Goal: Task Accomplishment & Management: Complete application form

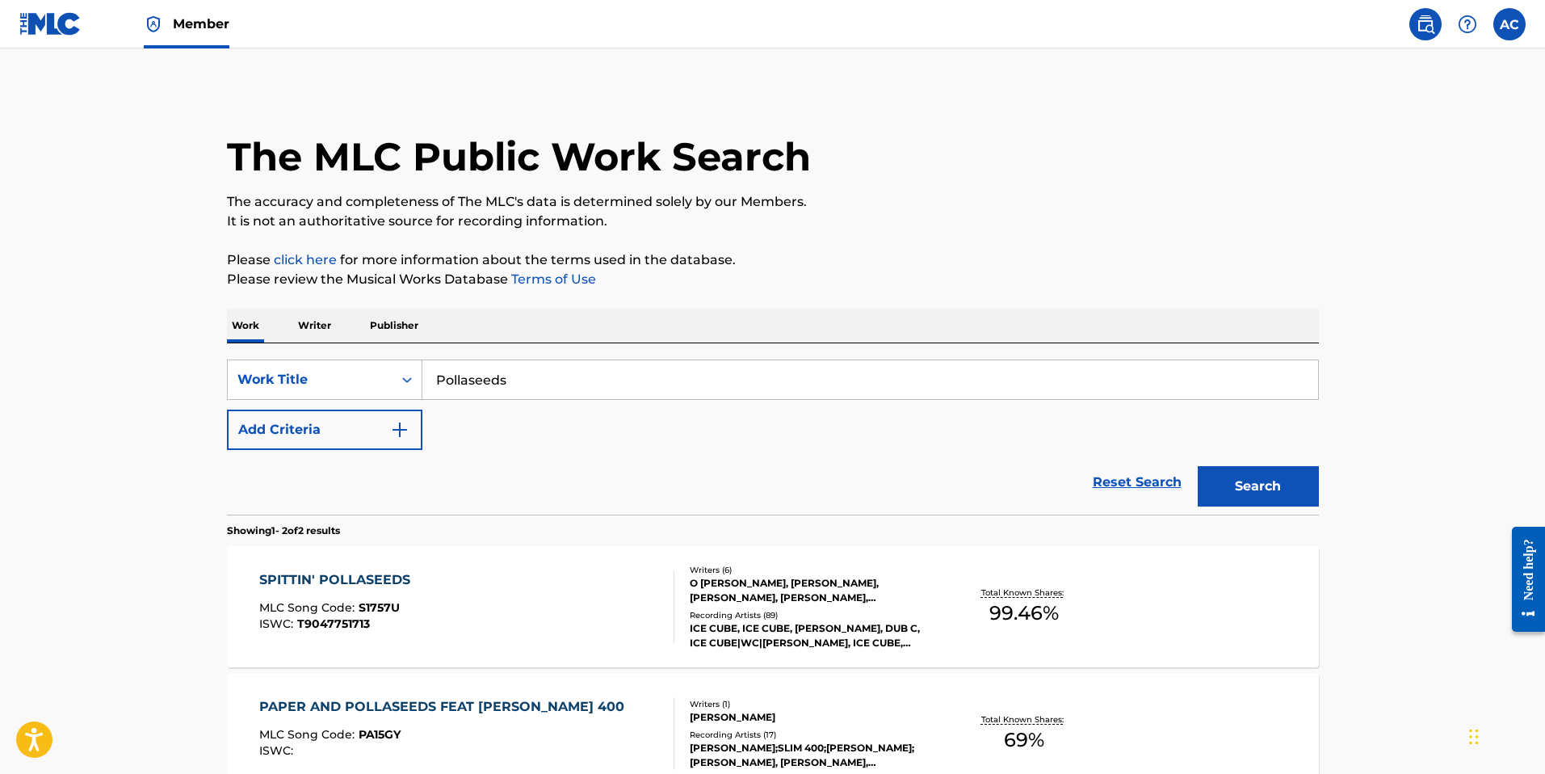
click at [166, 21] on link "Member" at bounding box center [187, 24] width 86 height 48
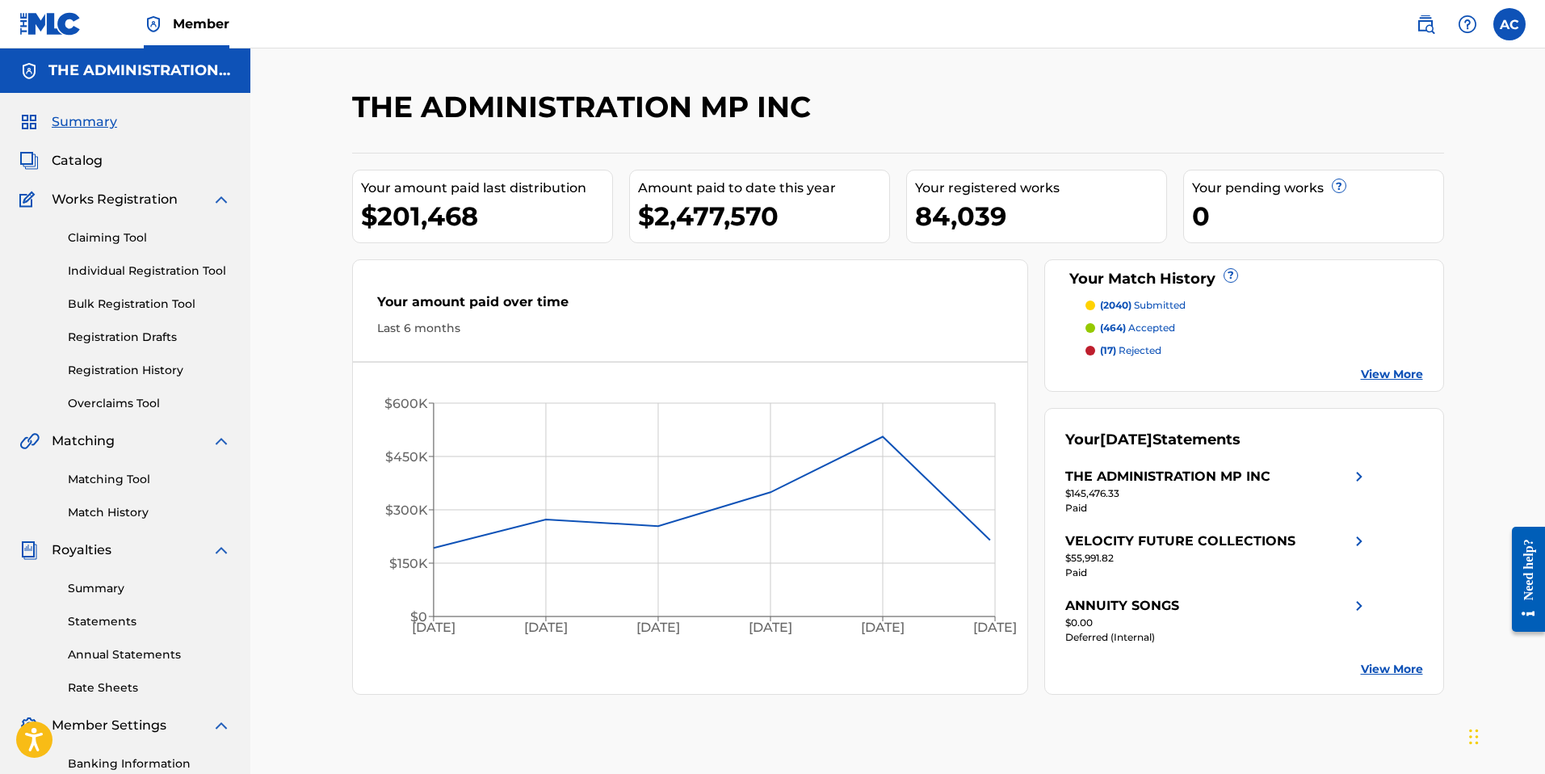
click at [106, 237] on link "Claiming Tool" at bounding box center [149, 237] width 163 height 17
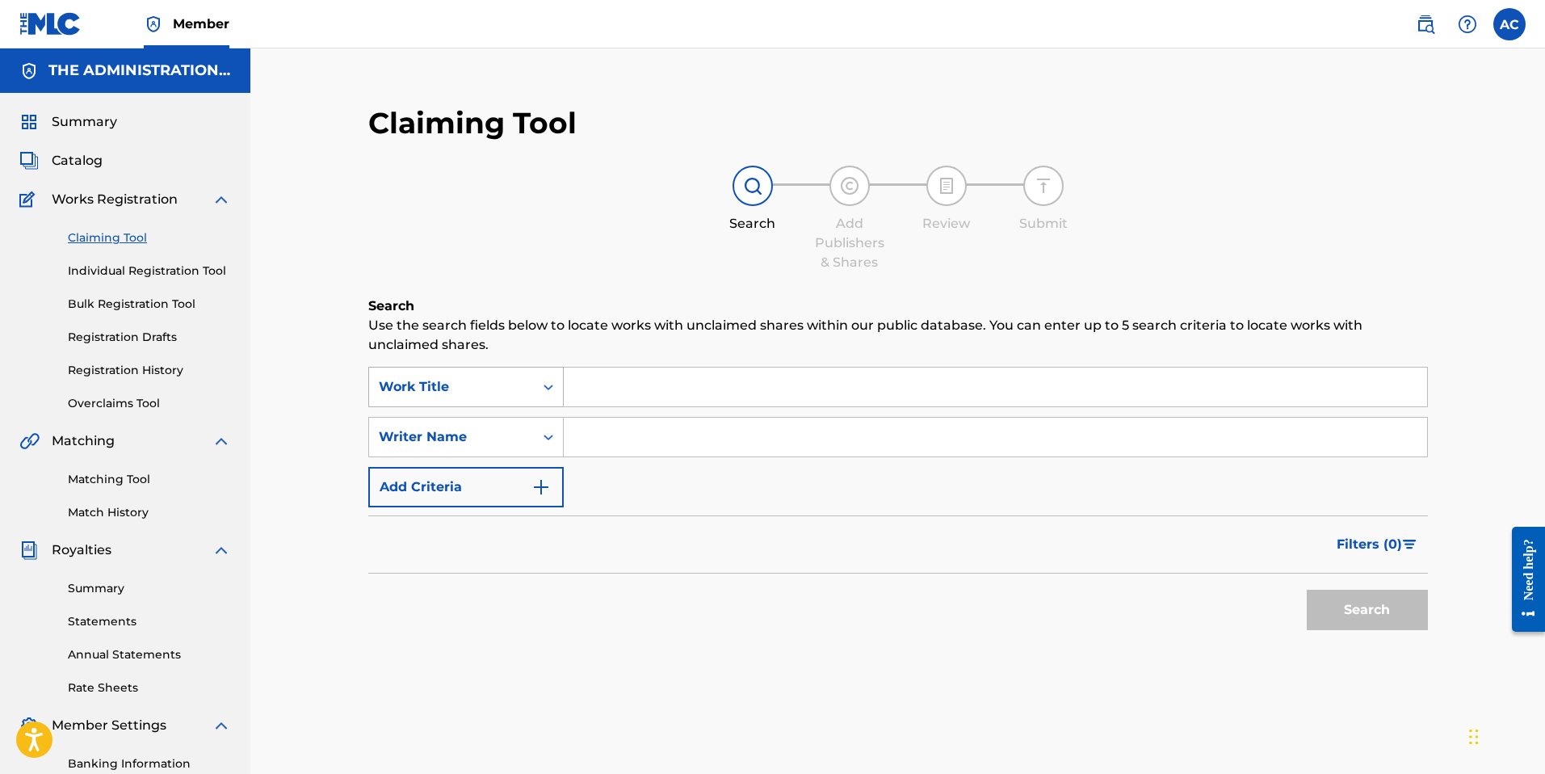
click at [473, 394] on div "Work Title" at bounding box center [451, 386] width 145 height 19
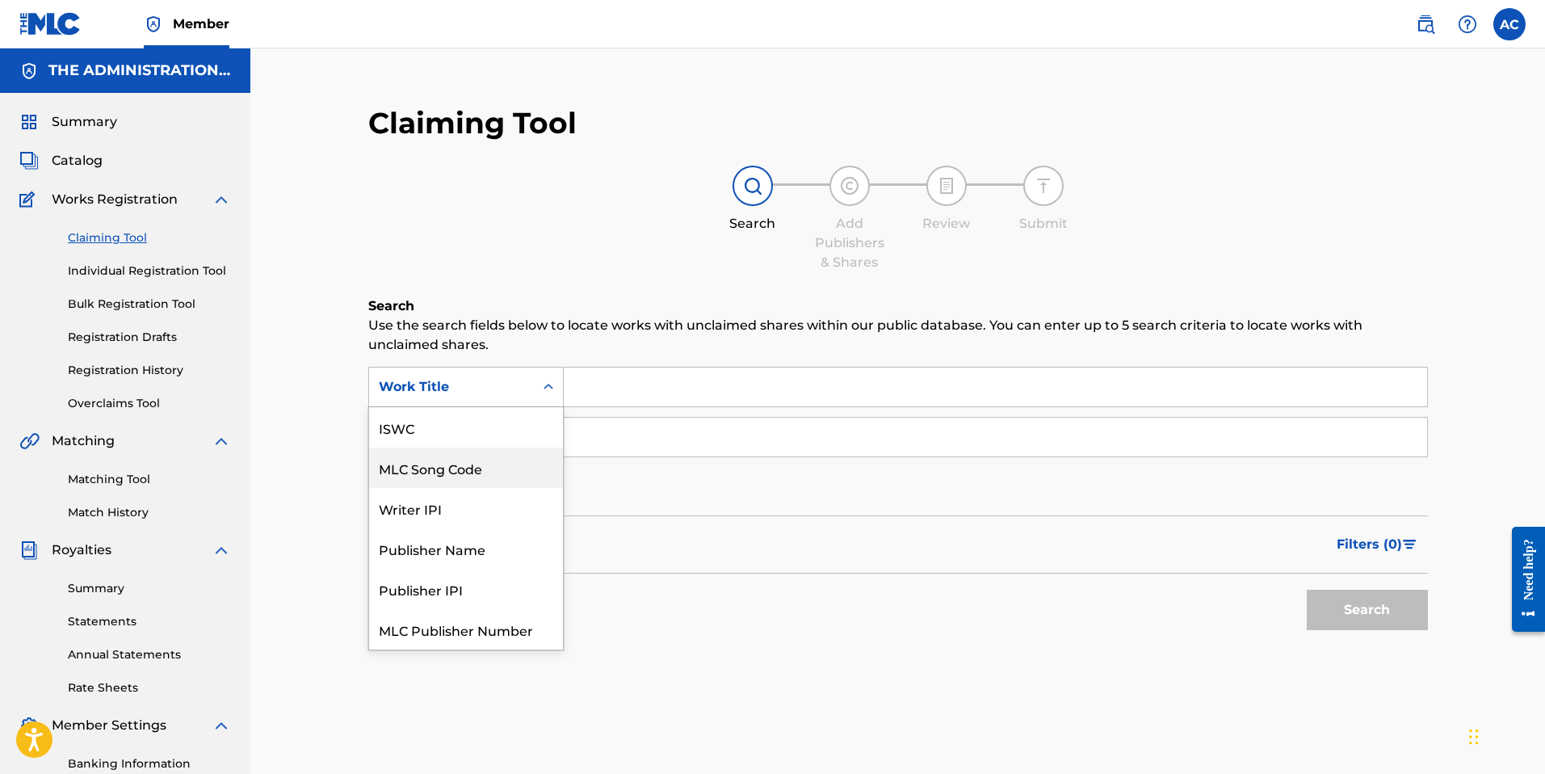
scroll to position [40, 0]
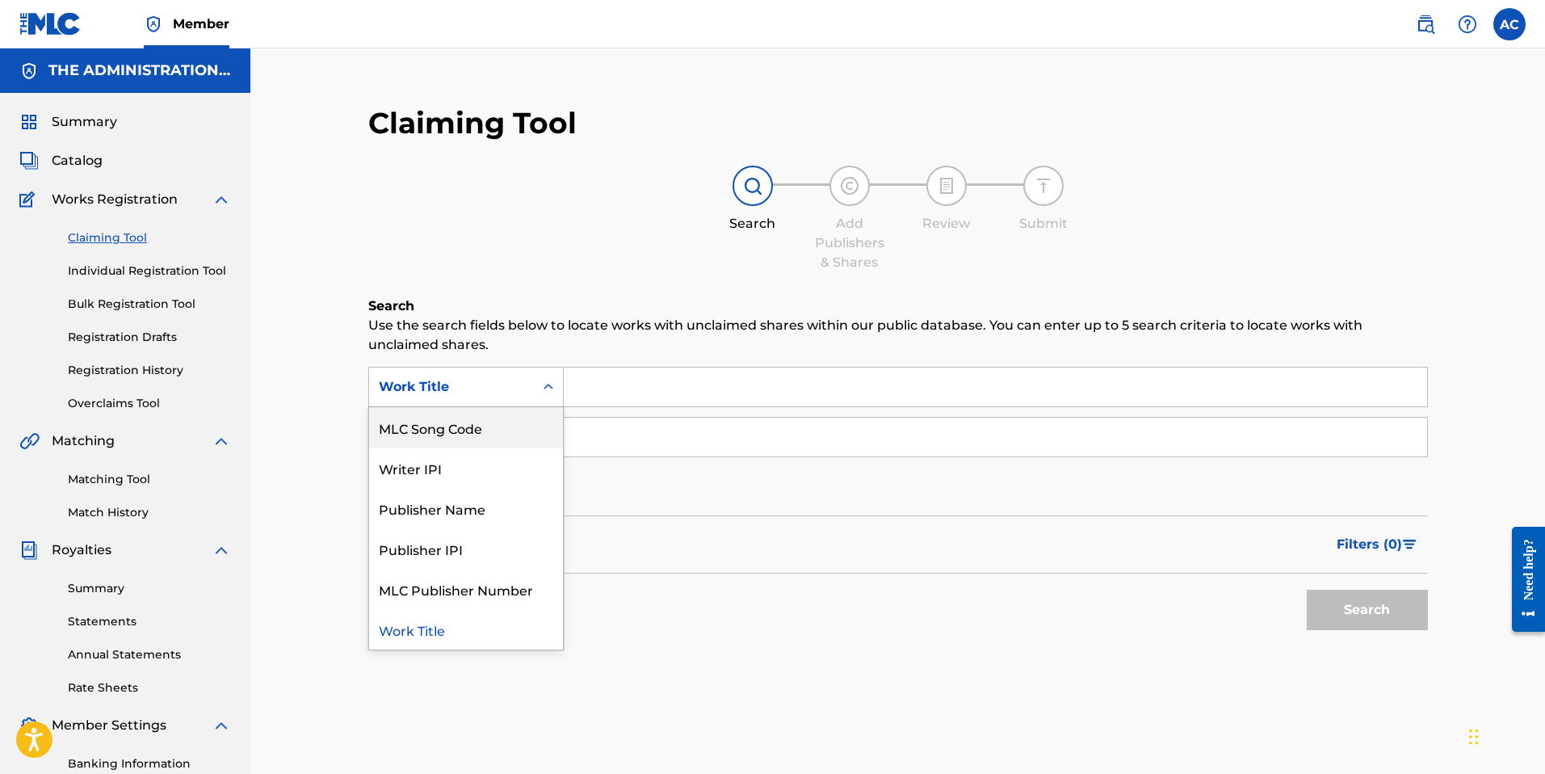
click at [476, 441] on div "MLC Song Code" at bounding box center [466, 427] width 194 height 40
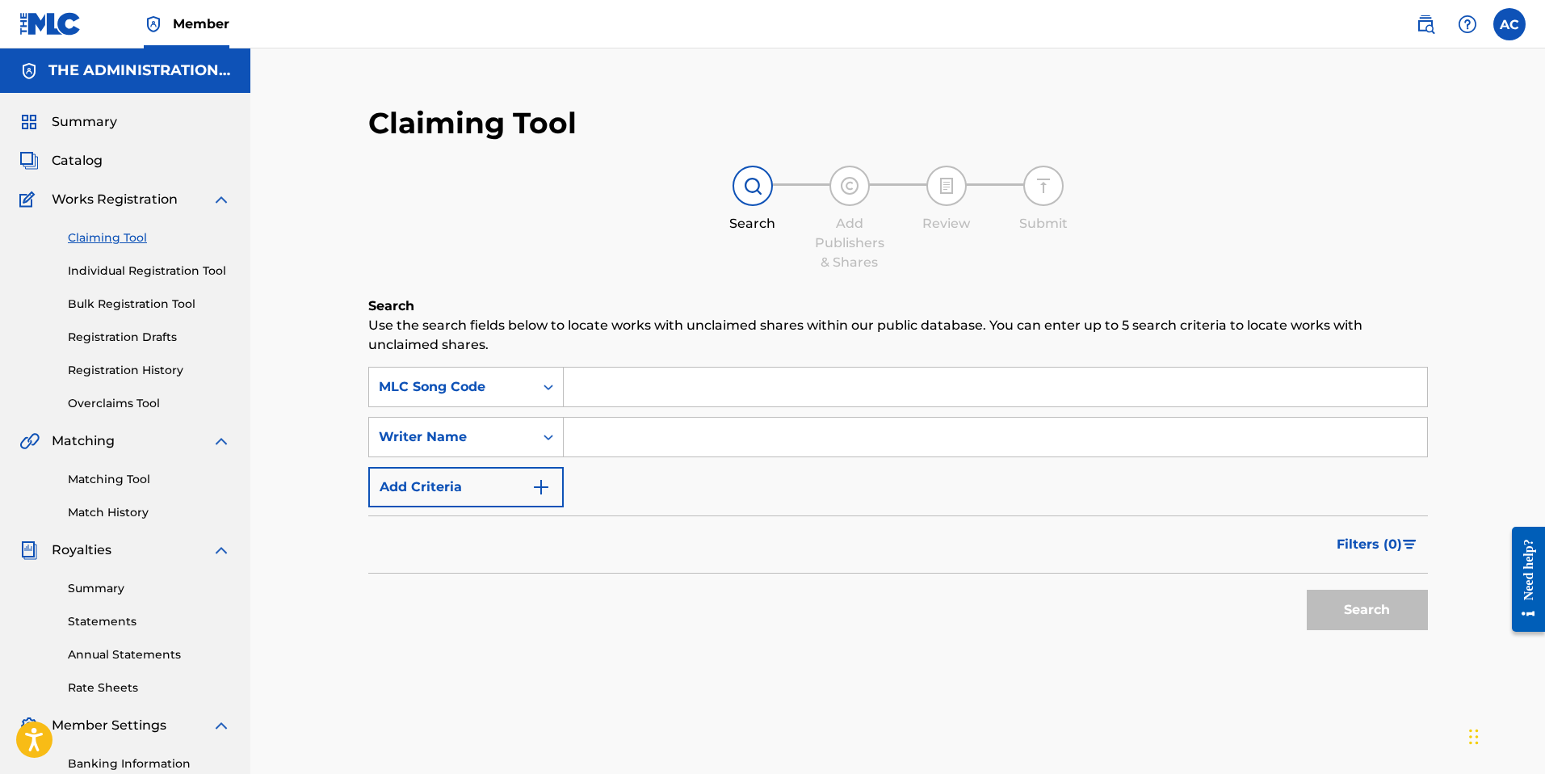
click at [611, 410] on div "SearchWithCriteria8c9ac639-d3f4-4dcf-8606-6d0534e2a191 MLC Song Code SearchWith…" at bounding box center [898, 437] width 1060 height 141
click at [609, 395] on input "Search Form" at bounding box center [996, 387] width 864 height 39
paste input "BE16ZL"
type input "BE16ZL"
click at [1358, 603] on button "Search" at bounding box center [1367, 610] width 121 height 40
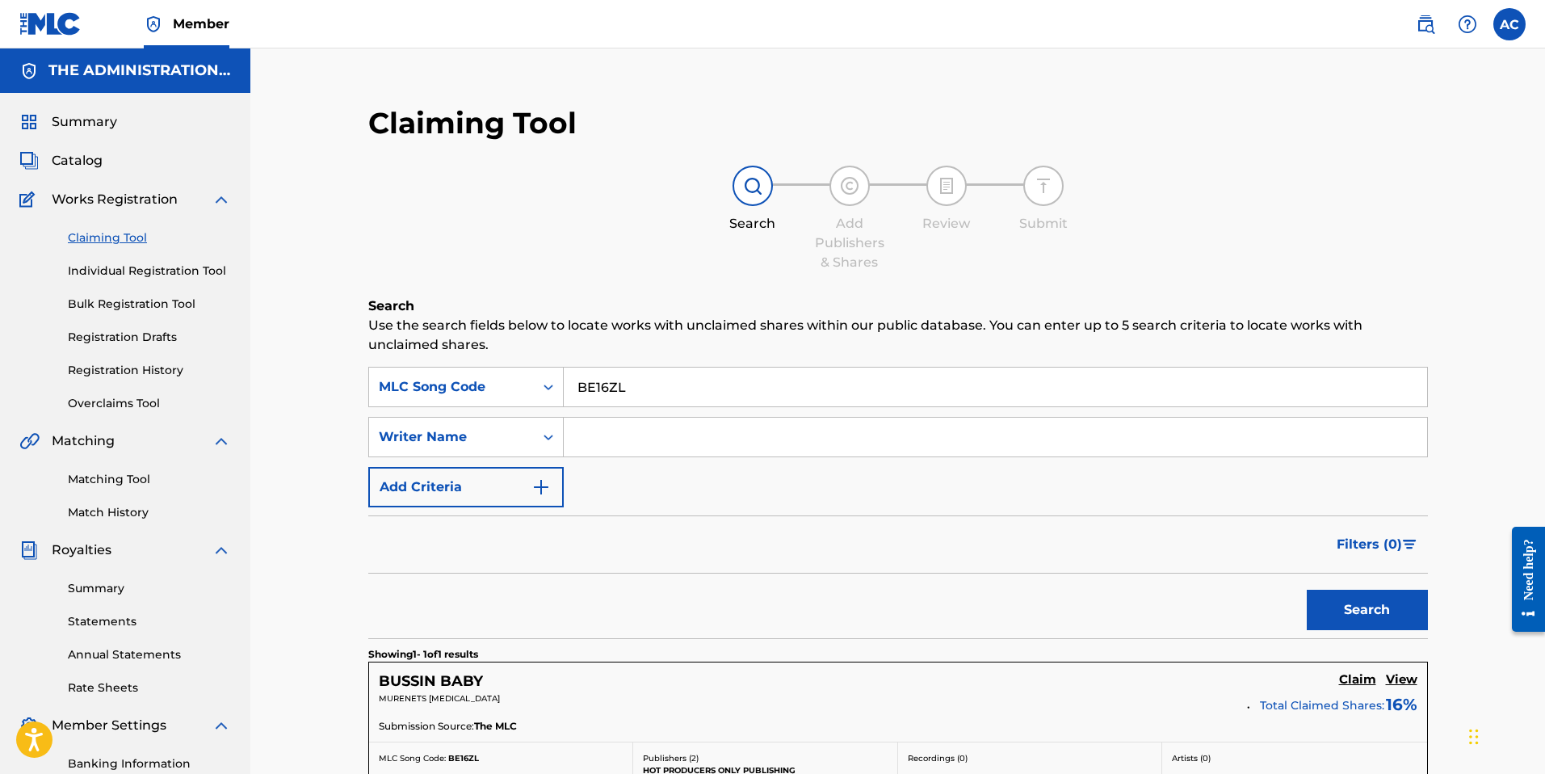
scroll to position [249, 0]
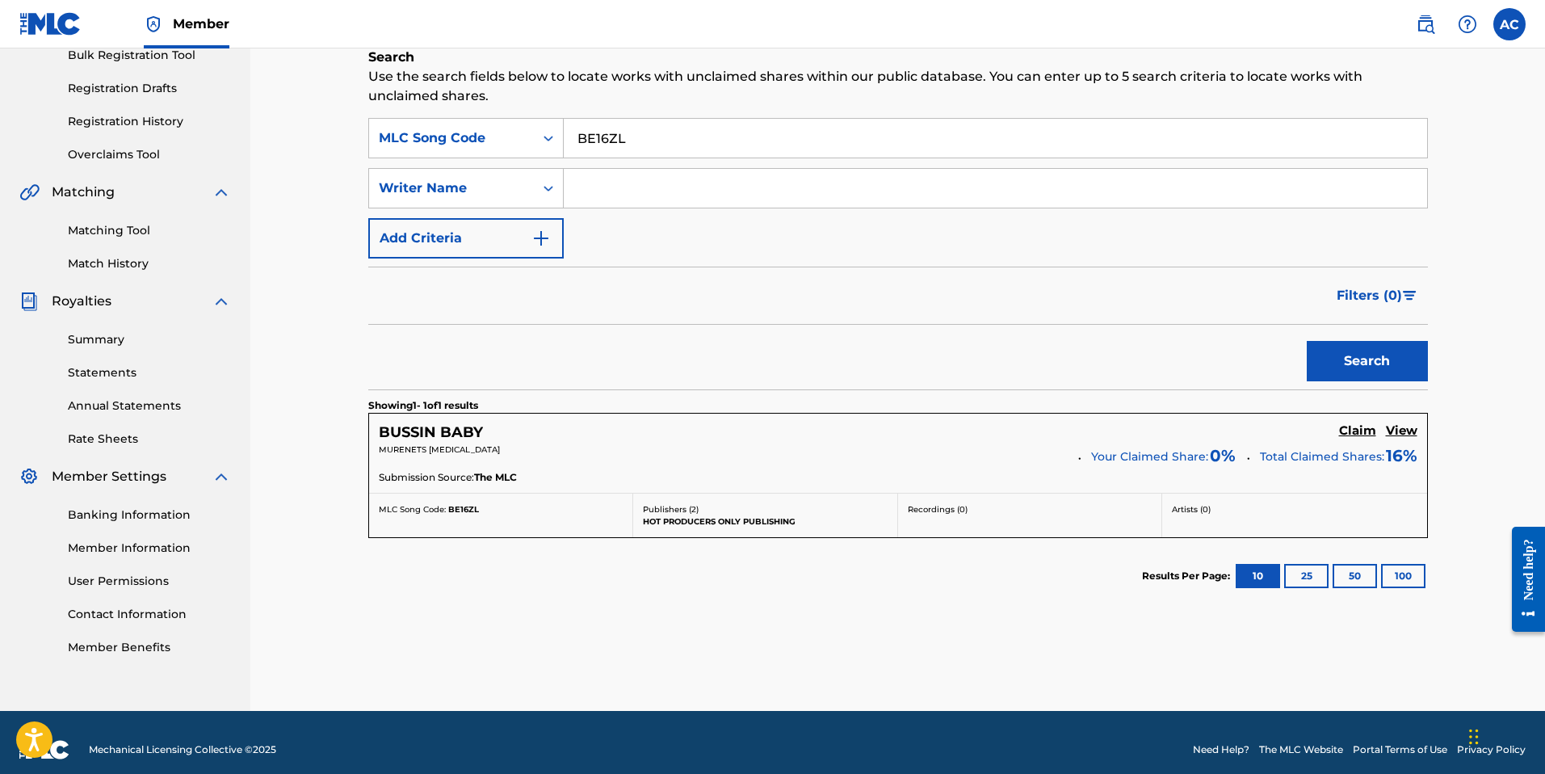
click at [1356, 429] on h5 "Claim" at bounding box center [1357, 430] width 37 height 15
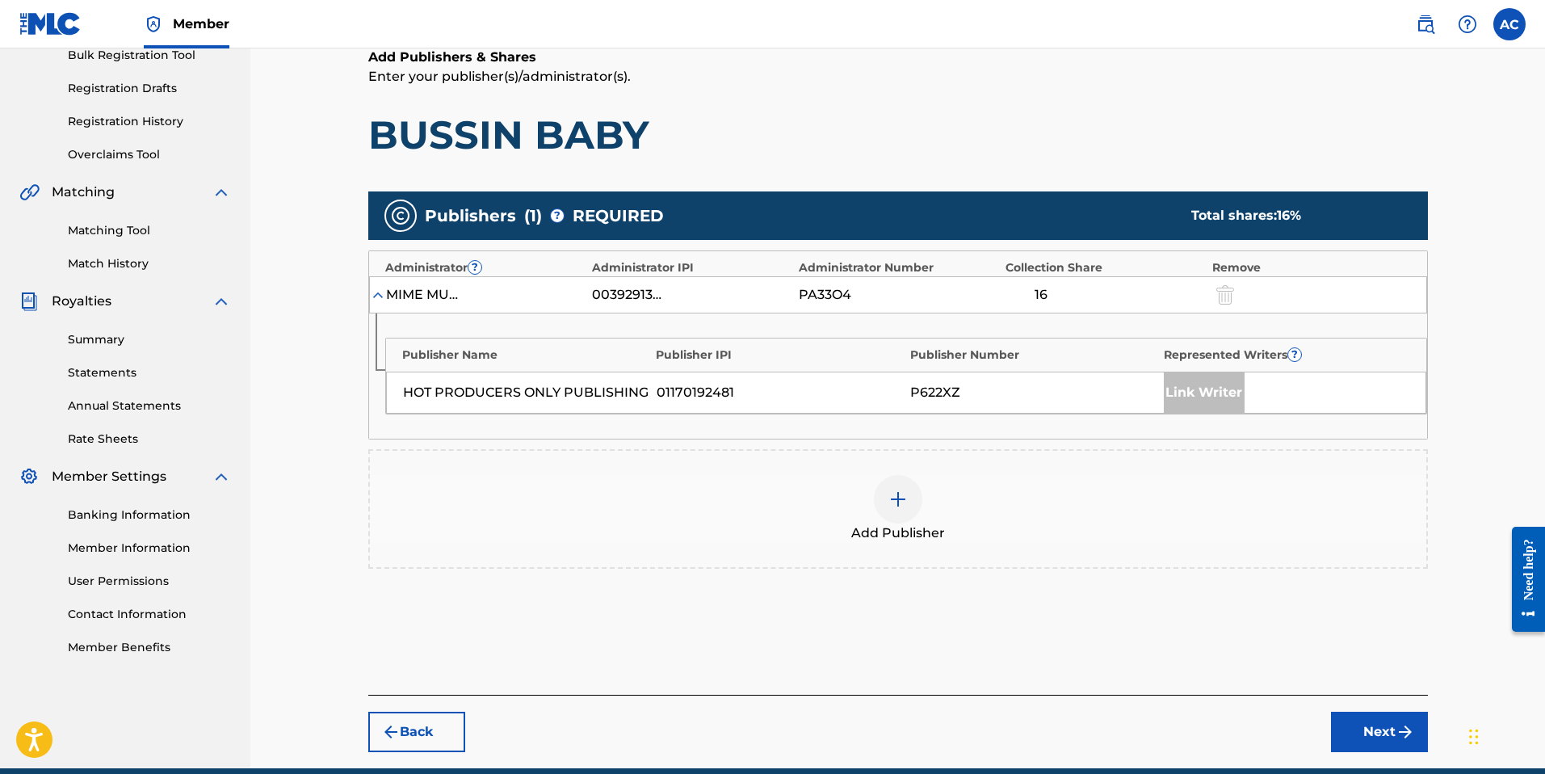
click at [885, 500] on div at bounding box center [898, 499] width 48 height 48
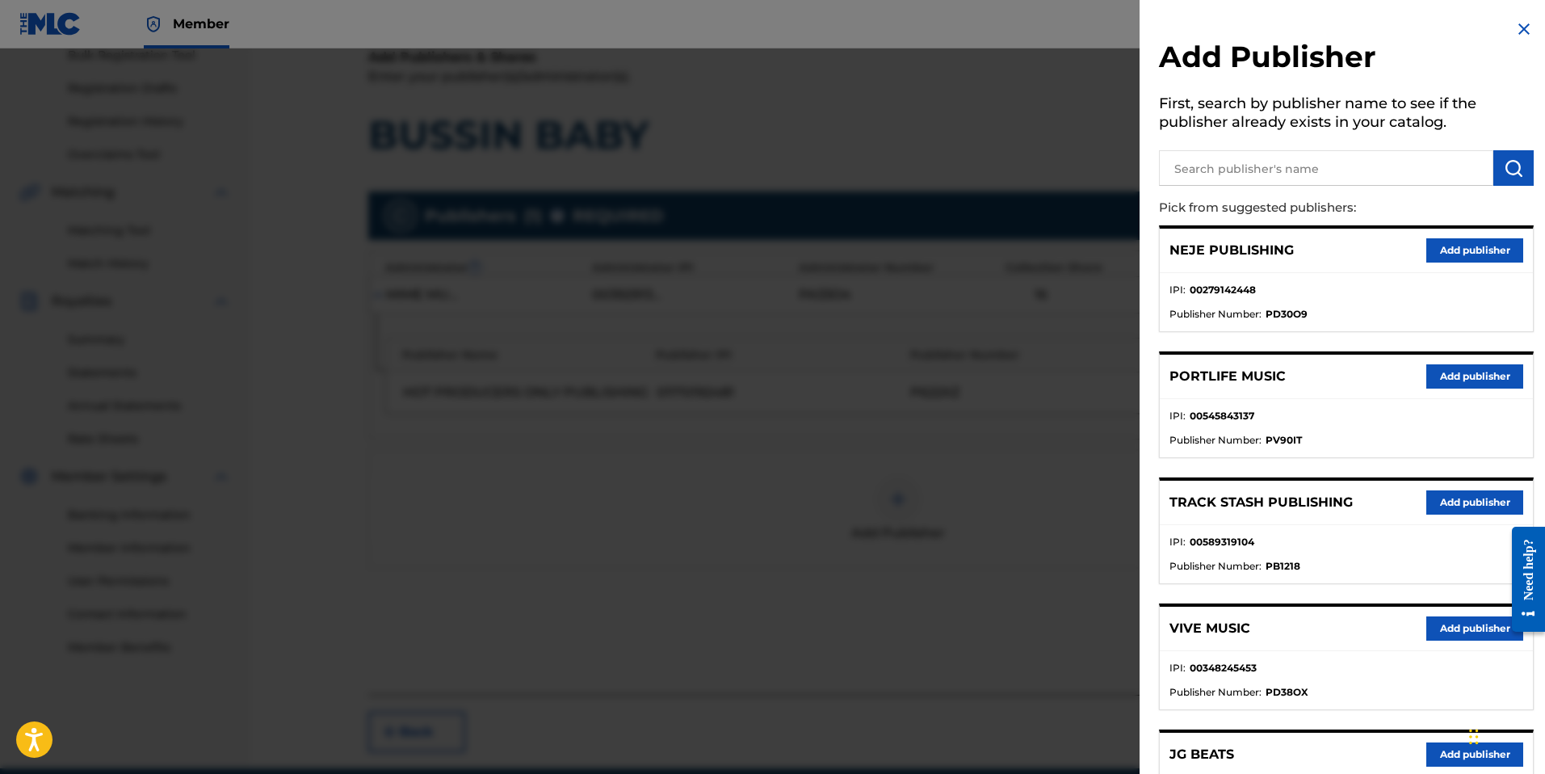
click at [1321, 174] on input "text" at bounding box center [1326, 168] width 334 height 36
paste input "[PERSON_NAME] Publishing"
click at [1515, 173] on img "submit" at bounding box center [1513, 167] width 19 height 19
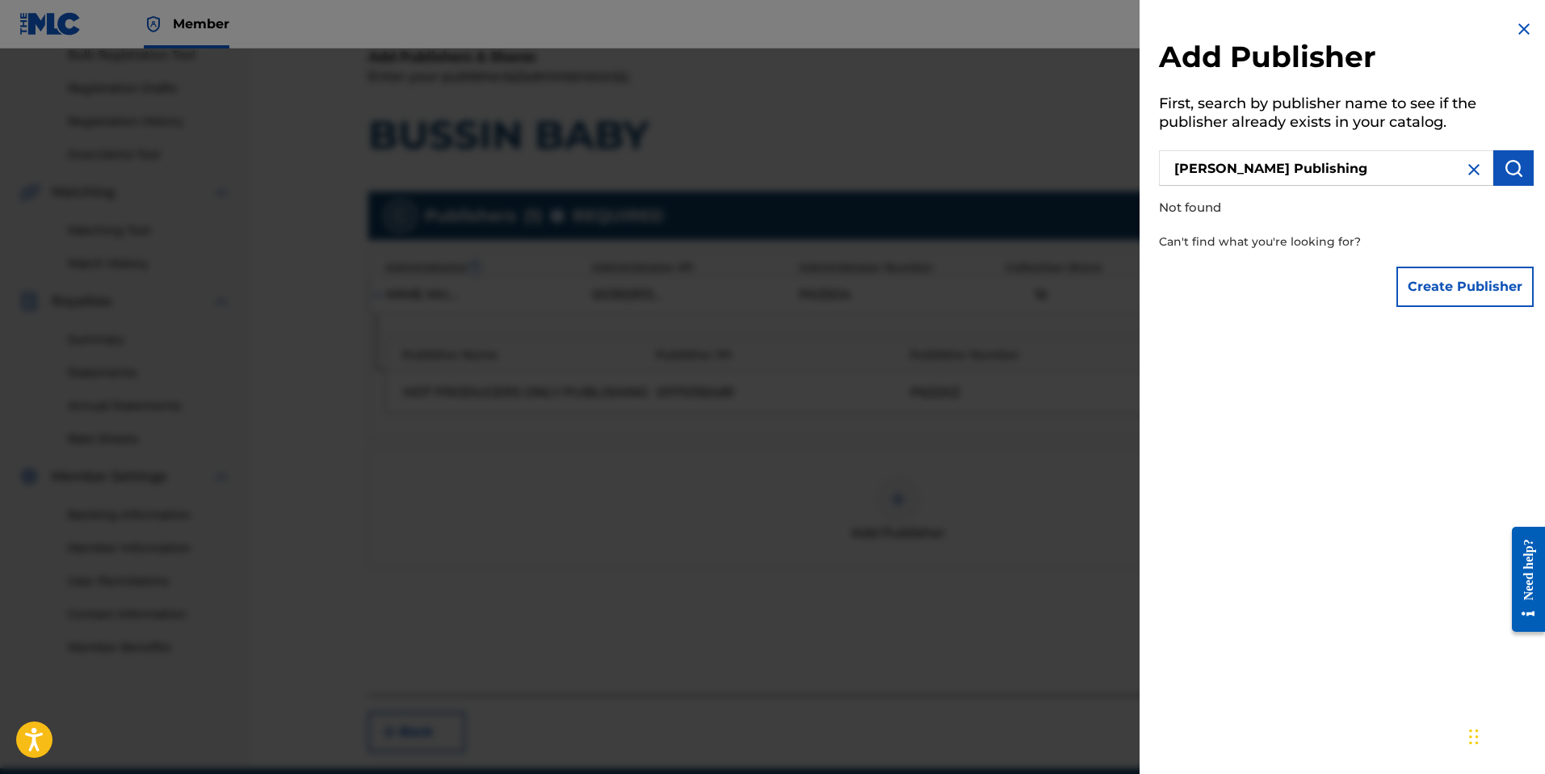
click at [1377, 164] on input "[PERSON_NAME] Publishing" at bounding box center [1326, 168] width 334 height 36
drag, startPoint x: 1368, startPoint y: 168, endPoint x: 1401, endPoint y: 167, distance: 32.3
click at [1401, 167] on input "[PERSON_NAME] Publishing" at bounding box center [1326, 168] width 334 height 36
type input "[PERSON_NAME] Pub"
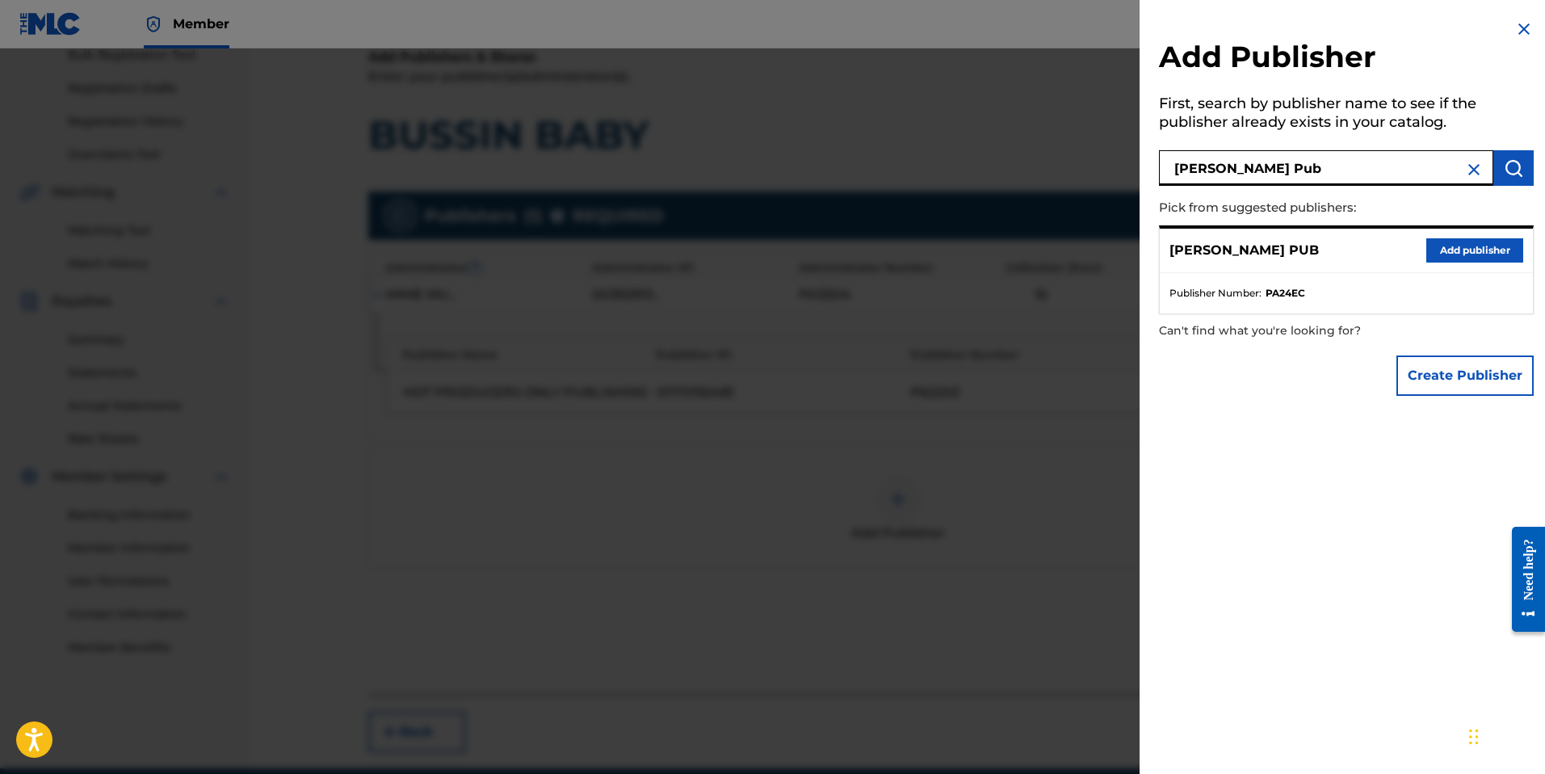
click at [1444, 247] on button "Add publisher" at bounding box center [1475, 250] width 97 height 24
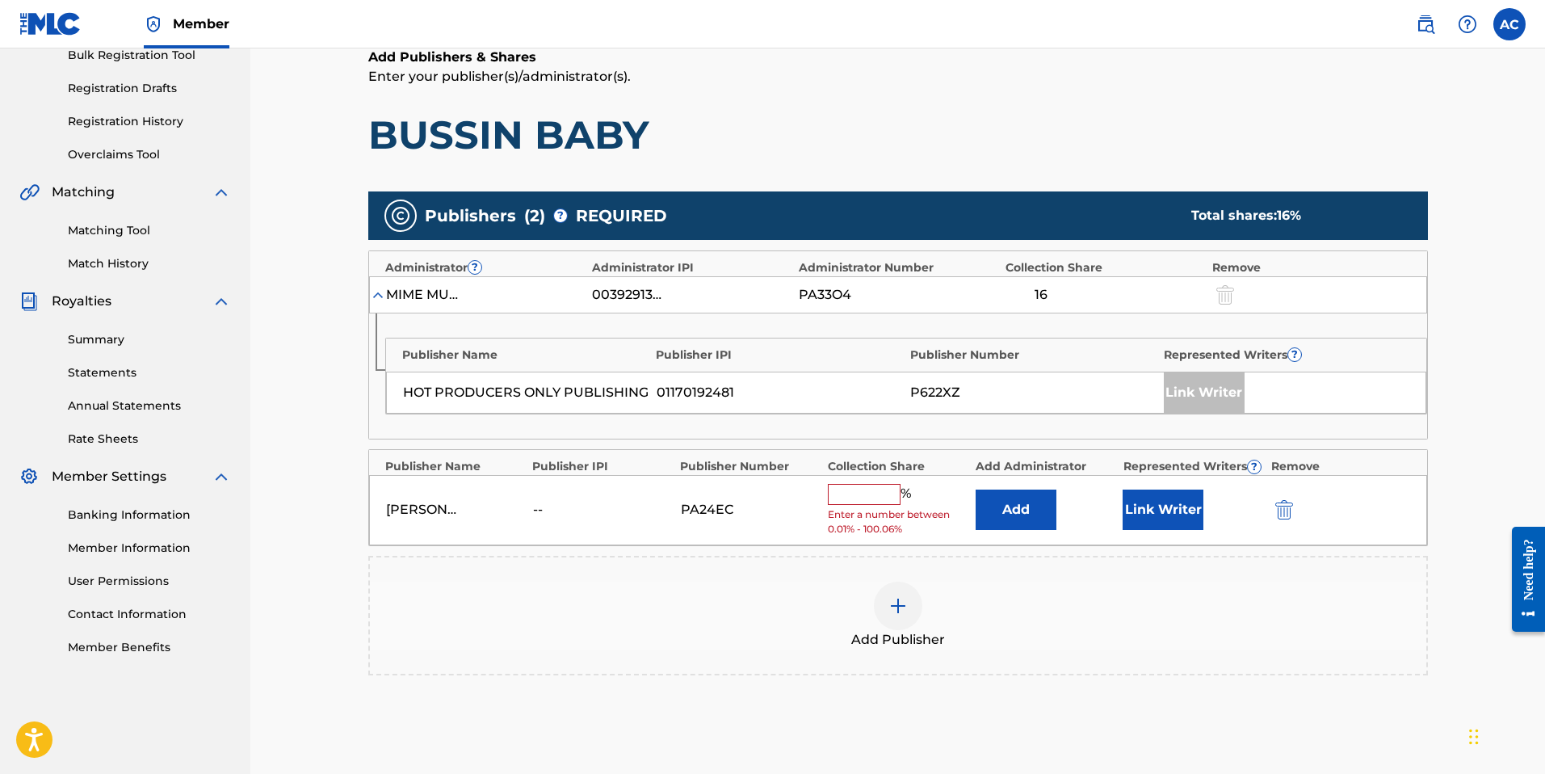
click at [1018, 492] on button "Add" at bounding box center [1016, 510] width 81 height 40
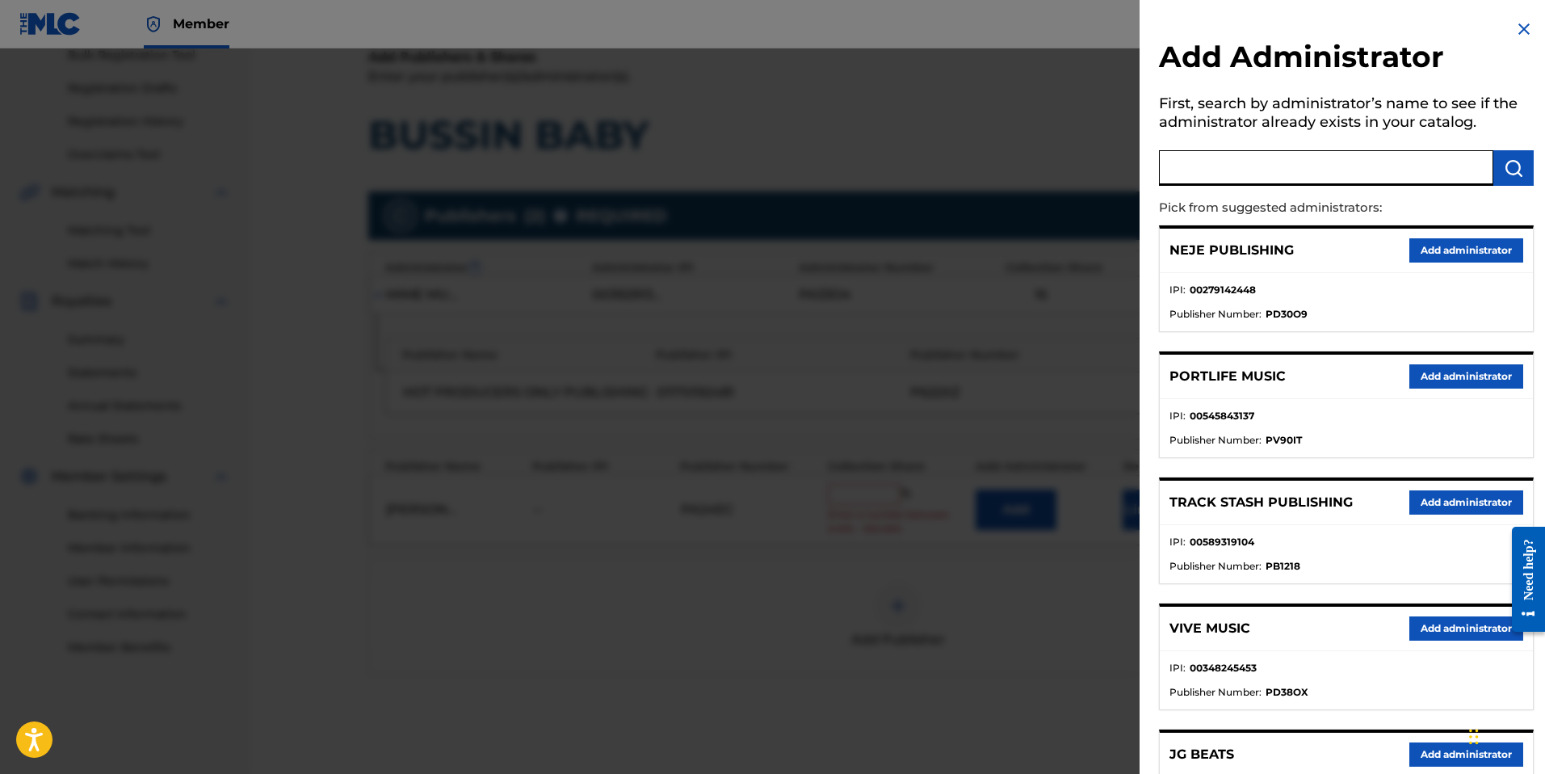
click at [1217, 182] on input "text" at bounding box center [1326, 168] width 334 height 36
type input "velocity"
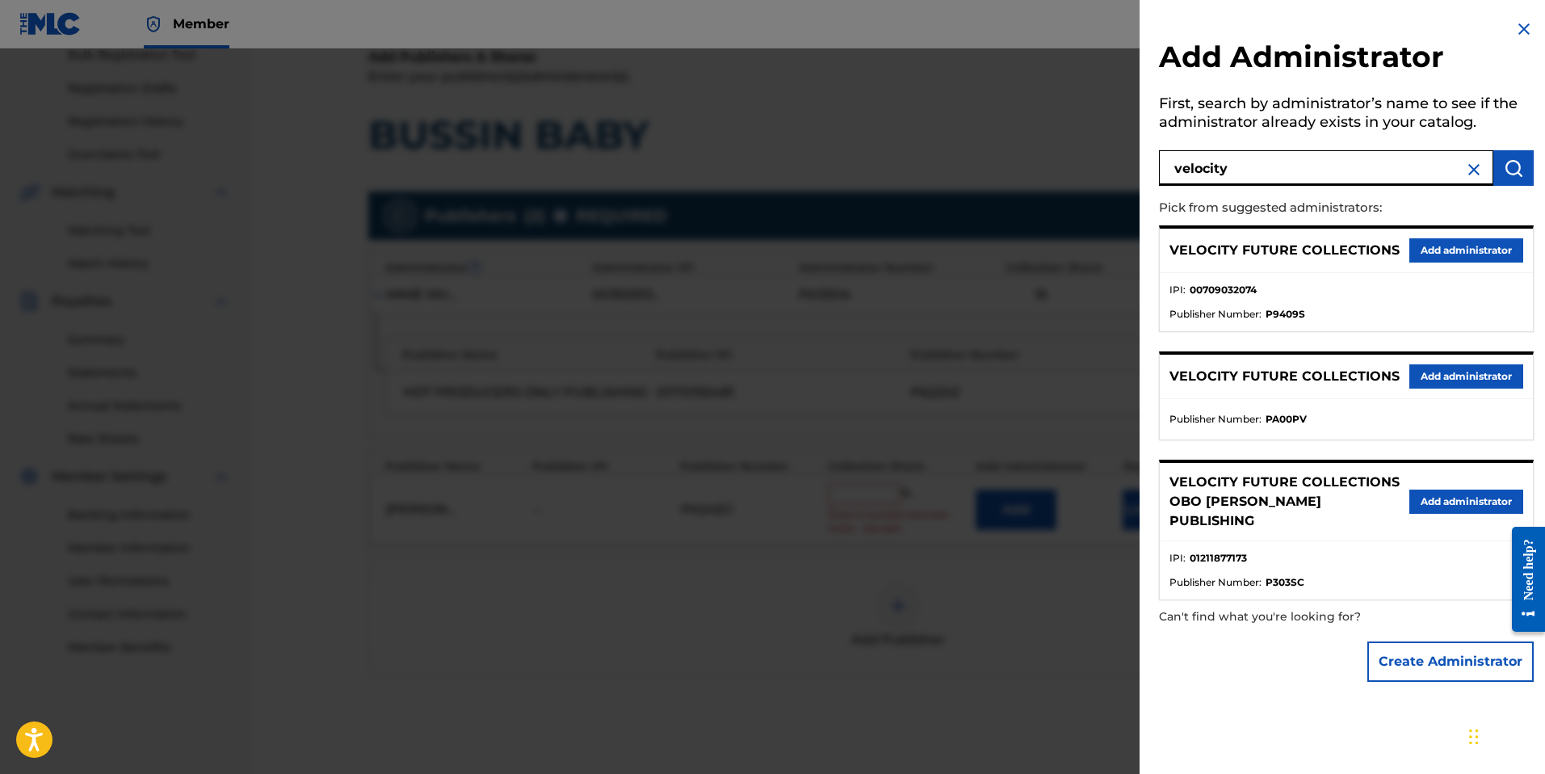
click at [1440, 254] on button "Add administrator" at bounding box center [1467, 250] width 114 height 24
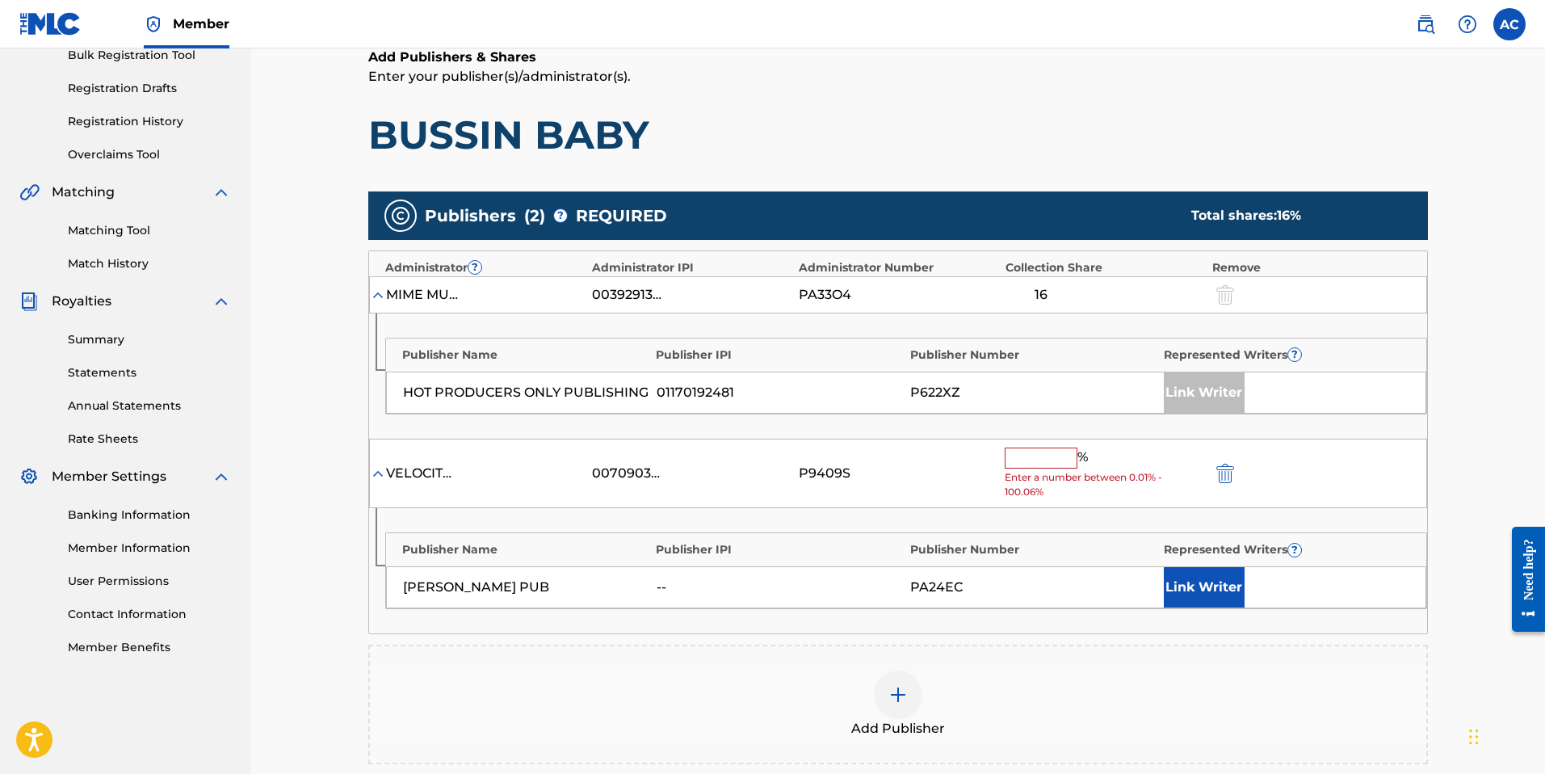
click at [1204, 590] on button "Link Writer" at bounding box center [1204, 587] width 81 height 40
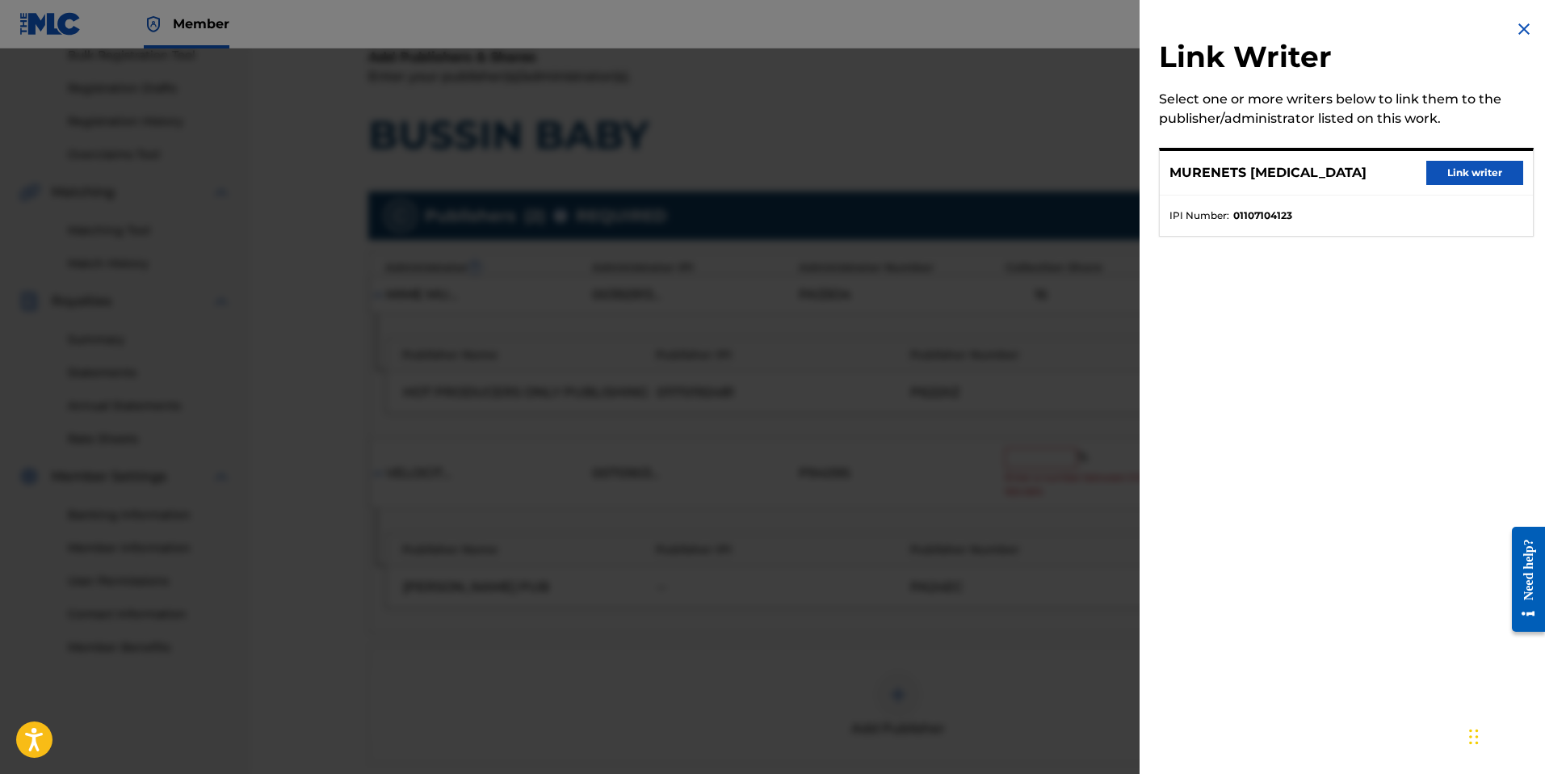
click at [999, 391] on div at bounding box center [772, 435] width 1545 height 774
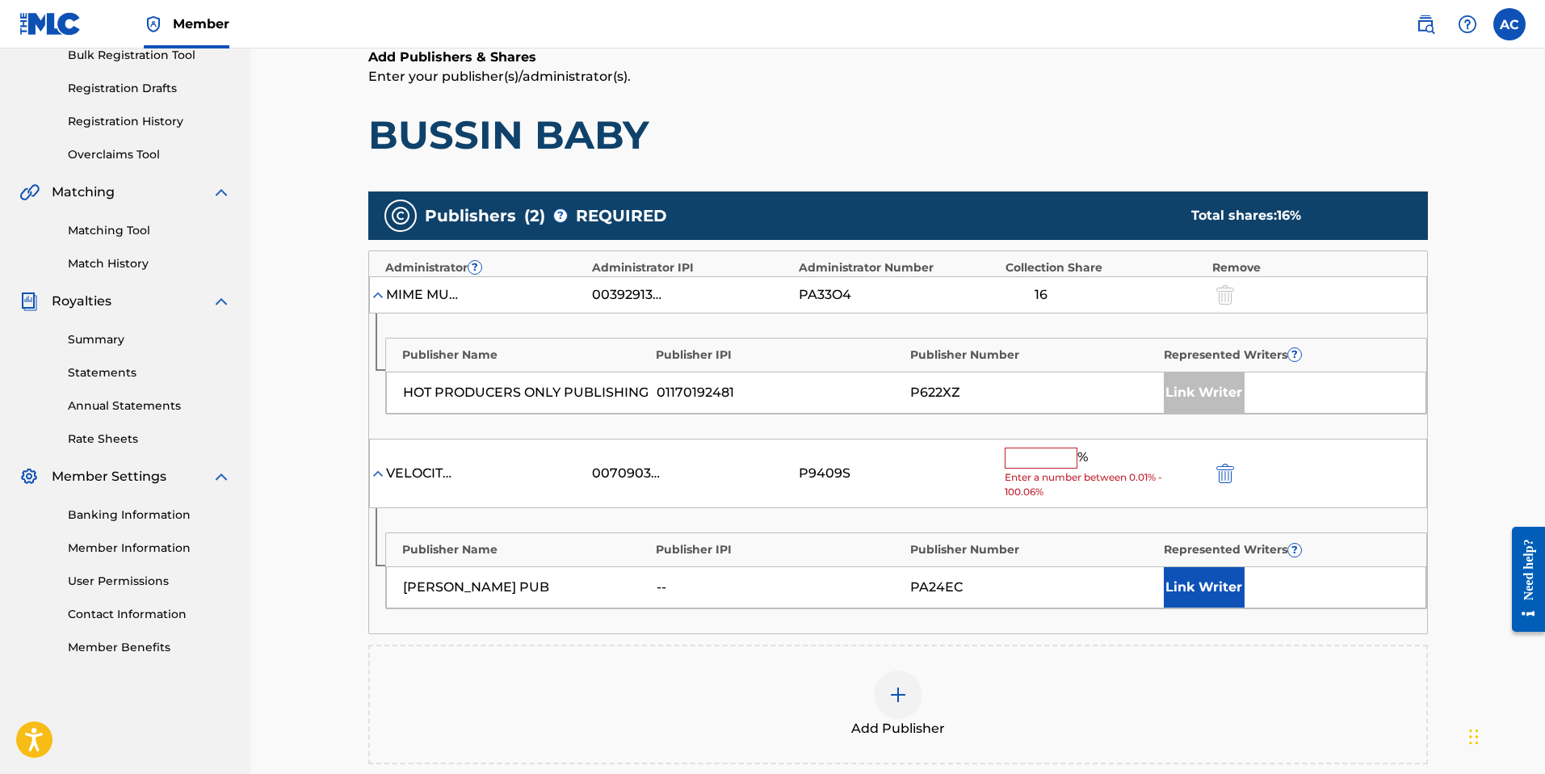
click at [1029, 468] on input "text" at bounding box center [1041, 458] width 73 height 21
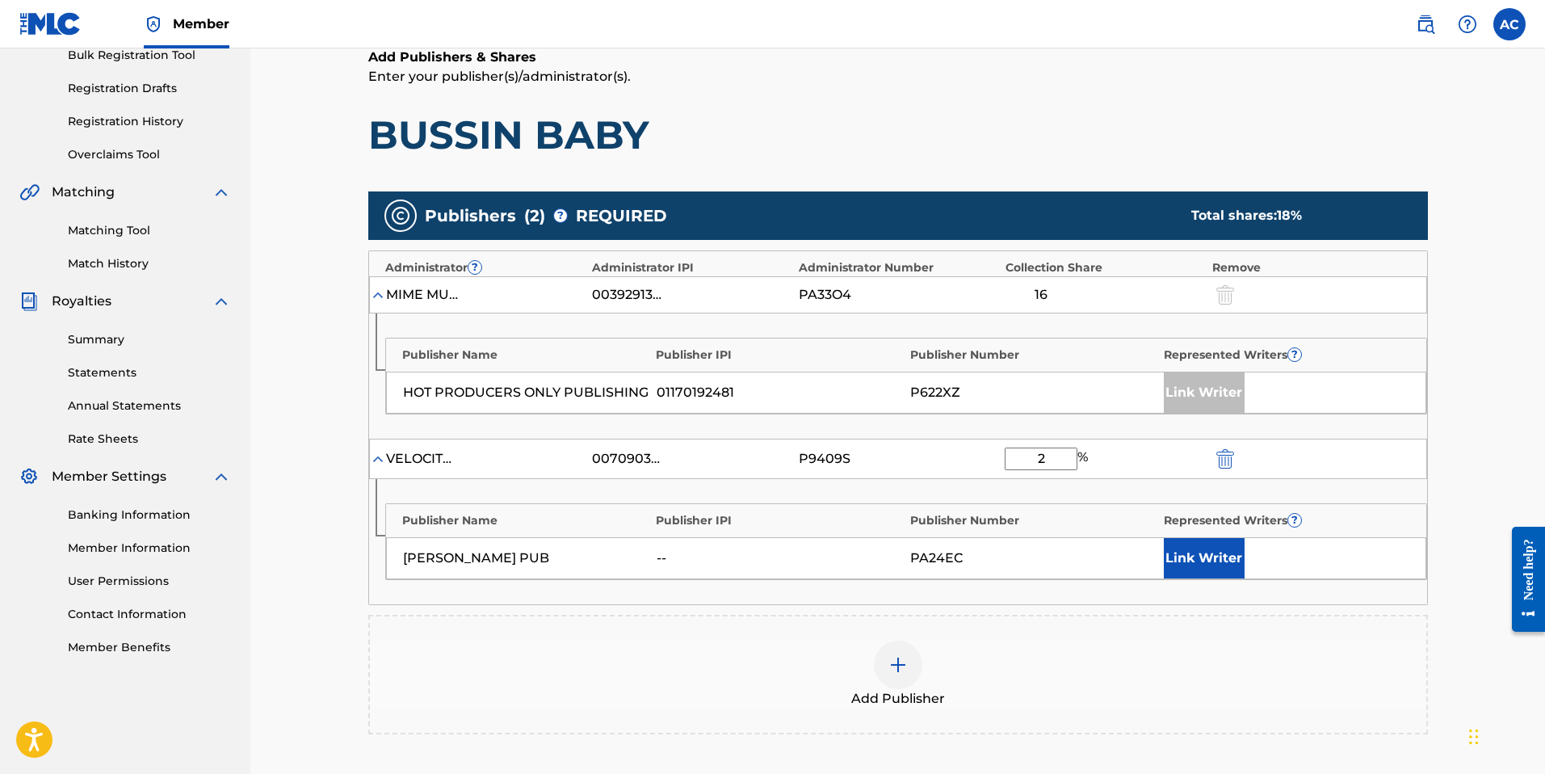
type input "2"
click at [1442, 449] on div "Claiming Tool Search Add Publishers & Shares Review Submit Add Publishers & Sha…" at bounding box center [898, 387] width 1092 height 1094
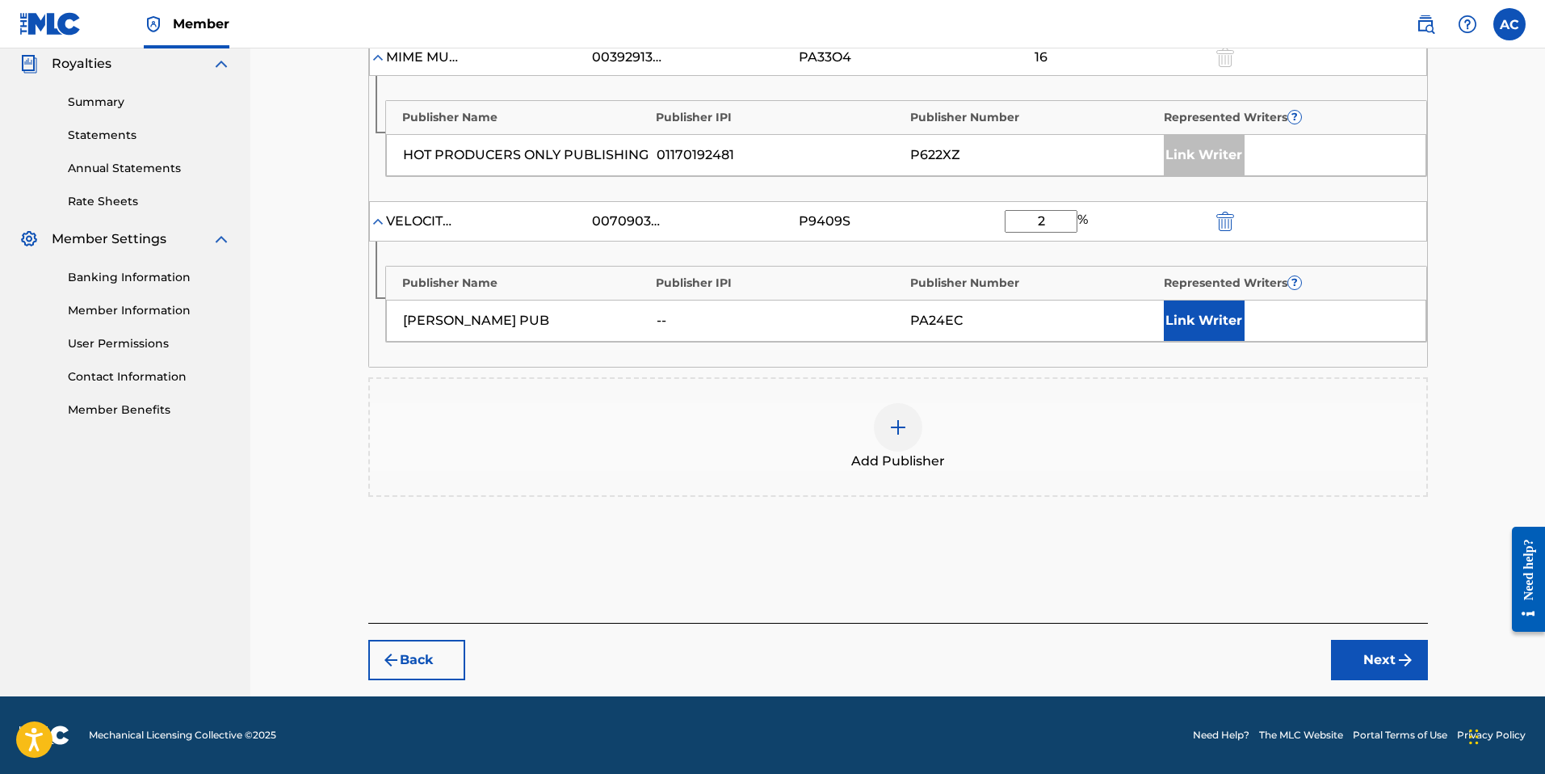
click at [1385, 660] on button "Next" at bounding box center [1379, 660] width 97 height 40
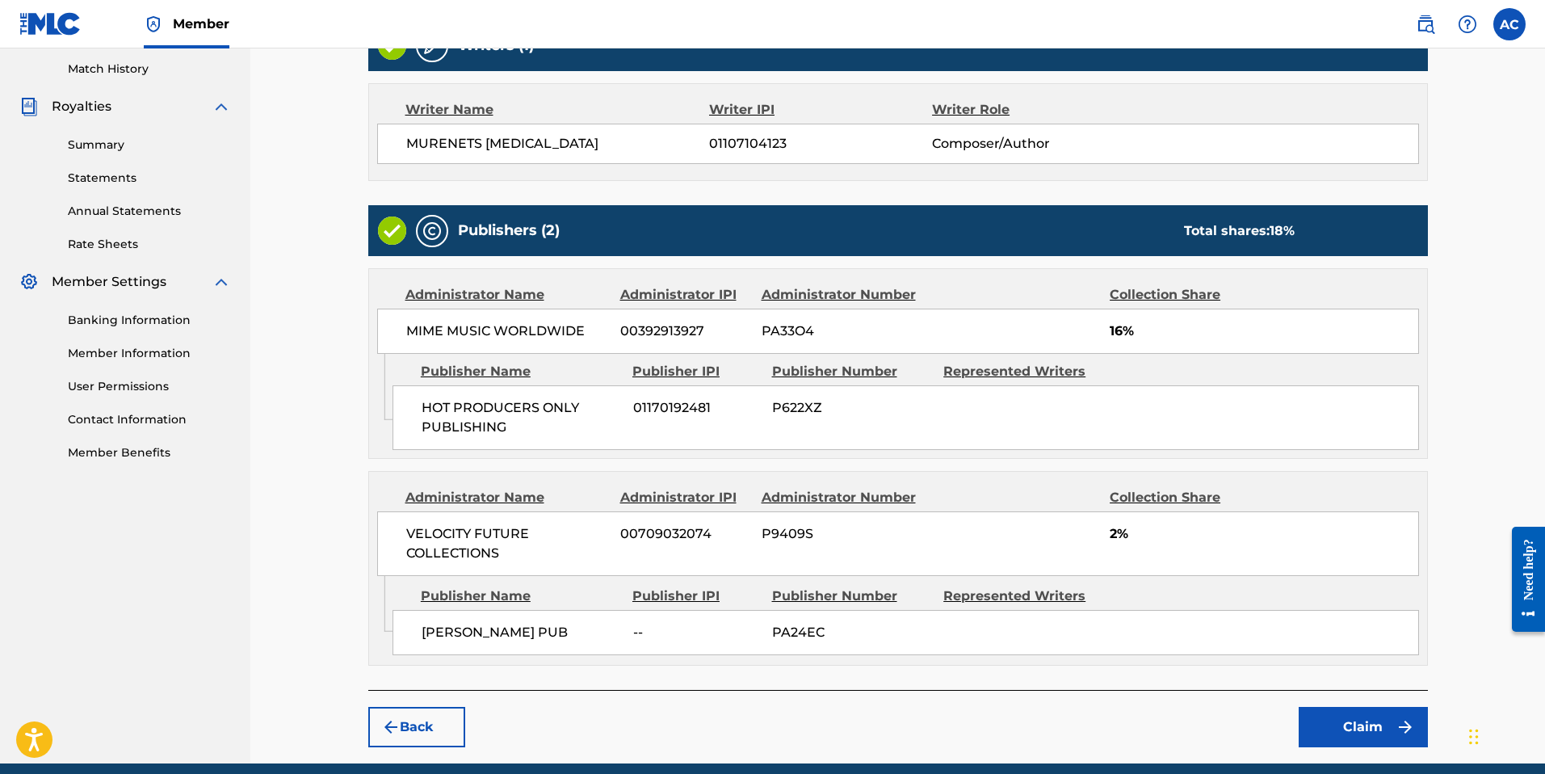
scroll to position [511, 0]
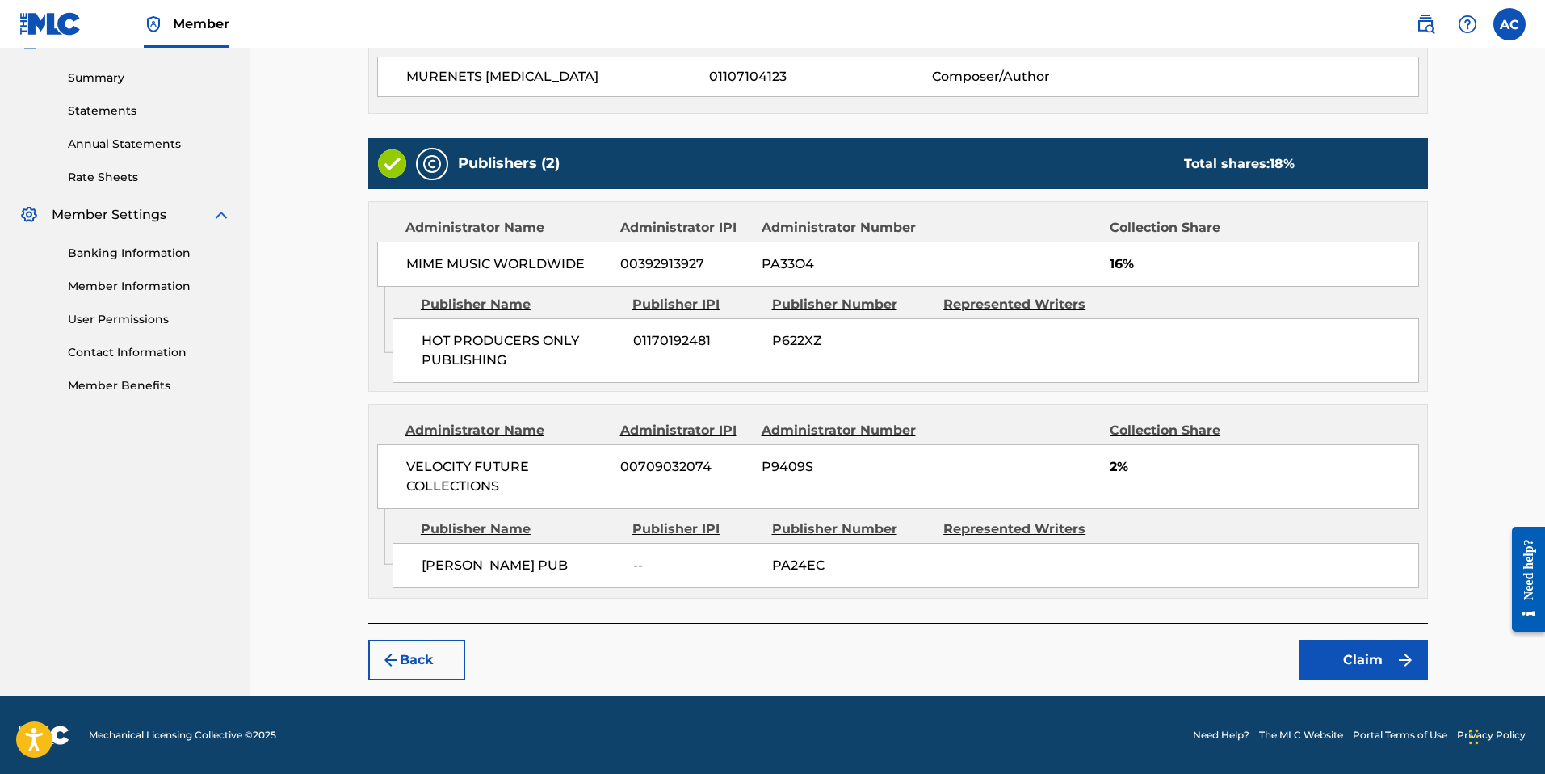
click at [1347, 666] on button "Claim" at bounding box center [1363, 660] width 129 height 40
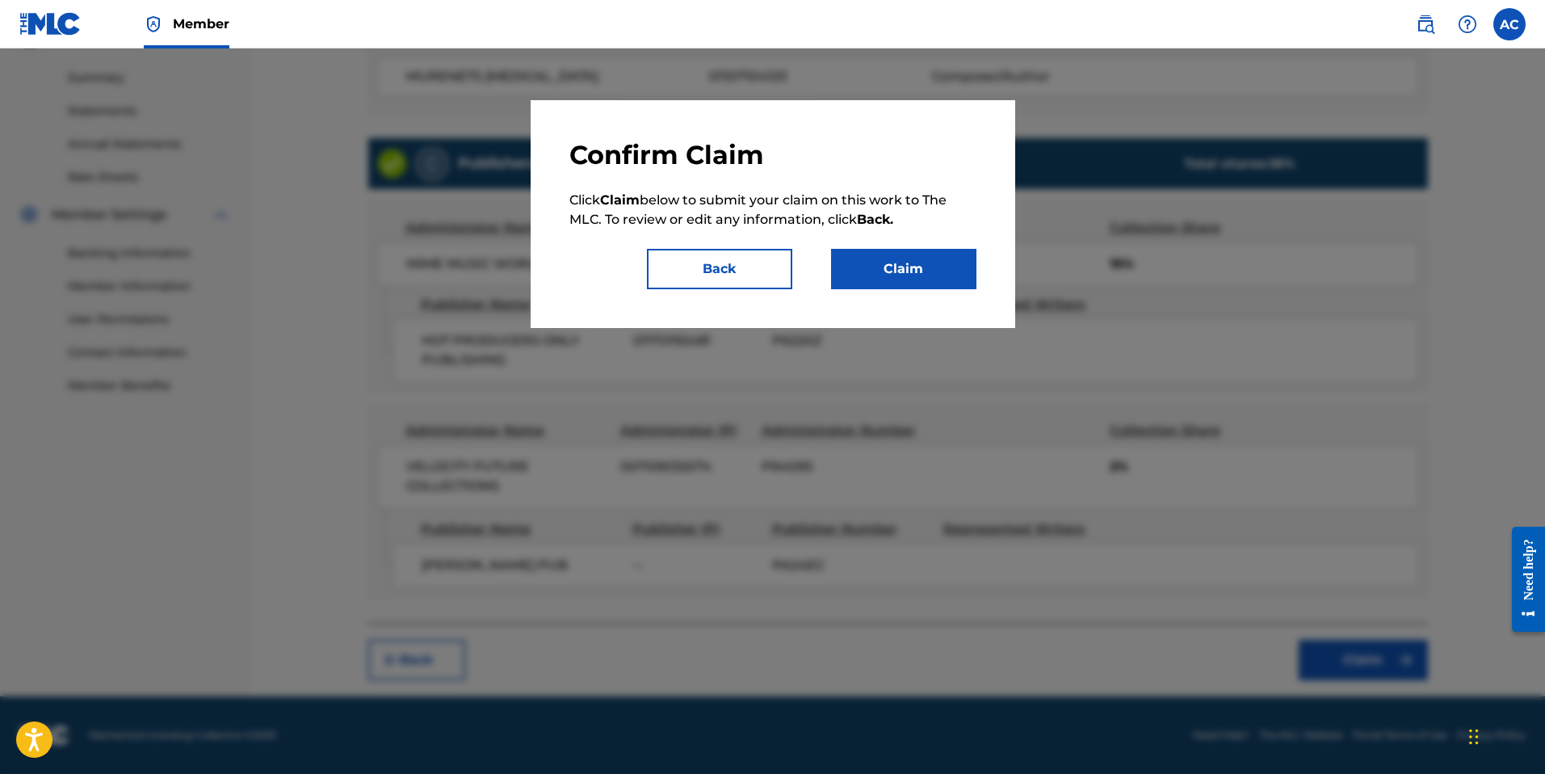
click at [914, 276] on button "Claim" at bounding box center [903, 269] width 145 height 40
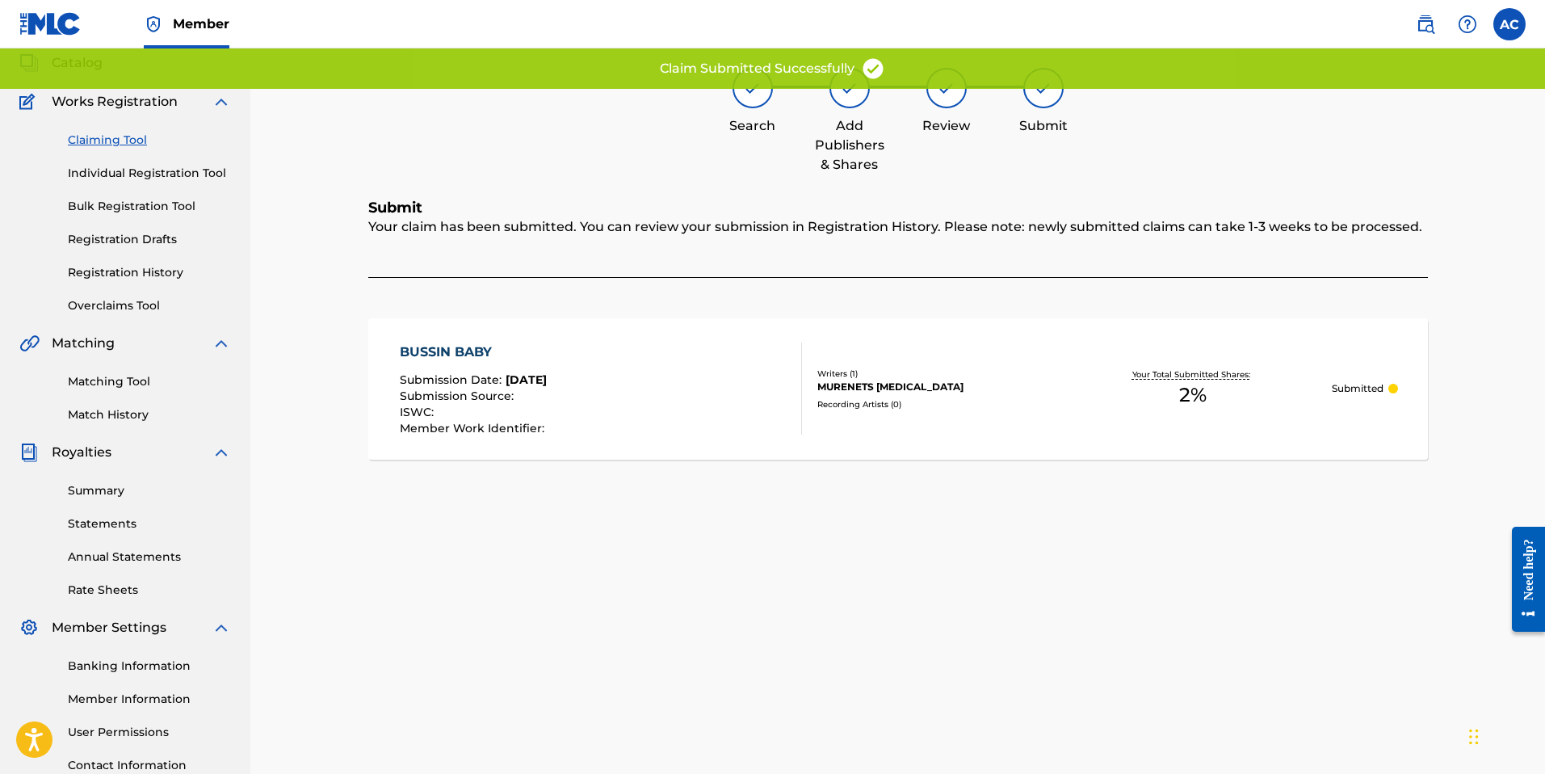
scroll to position [0, 0]
